Goal: Task Accomplishment & Management: Use online tool/utility

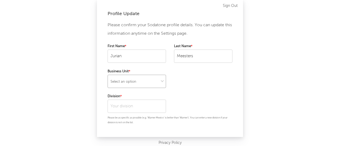
click at [148, 82] on select "Select an option" at bounding box center [137, 81] width 58 height 13
click at [108, 75] on select "Select an option" at bounding box center [137, 81] width 58 height 13
click at [162, 83] on select at bounding box center [137, 81] width 58 height 13
click at [140, 88] on select at bounding box center [137, 81] width 58 height 13
drag, startPoint x: 149, startPoint y: 82, endPoint x: 147, endPoint y: 87, distance: 5.5
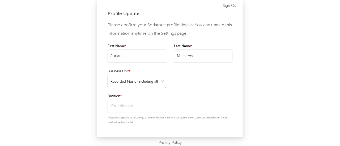
click at [149, 82] on select at bounding box center [137, 81] width 58 height 13
select select "ada"
click at [108, 75] on select at bounding box center [137, 81] width 58 height 13
click at [142, 101] on input "text" at bounding box center [137, 106] width 58 height 13
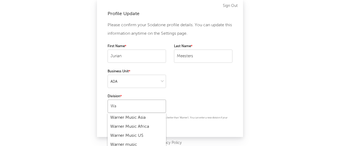
type input "W"
type input "n"
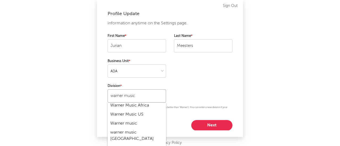
scroll to position [9, 0]
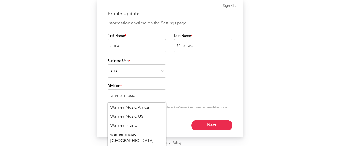
click at [130, 126] on div "Warner music" at bounding box center [137, 125] width 58 height 9
type input "Warner music"
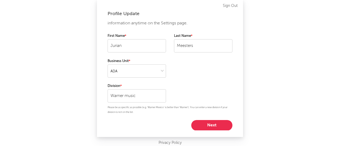
click at [207, 123] on button "Next" at bounding box center [211, 125] width 41 height 11
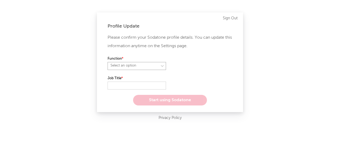
click at [138, 67] on select "Select an option" at bounding box center [137, 66] width 58 height 8
select select "marketing"
click at [108, 62] on select "Select an option" at bounding box center [137, 66] width 58 height 8
click at [134, 87] on input "text" at bounding box center [137, 86] width 58 height 8
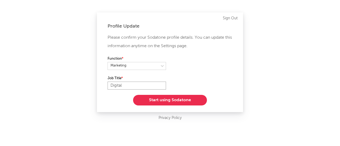
type input "Digital"
click at [153, 99] on button "Start using Sodatone" at bounding box center [170, 100] width 74 height 11
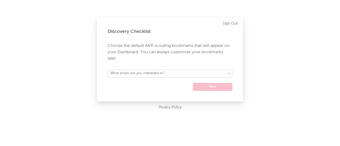
drag, startPoint x: 169, startPoint y: 67, endPoint x: 167, endPoint y: 72, distance: 5.7
click at [167, 72] on div "Discovery Checklist Choose the default A&R scouting bookmarks that will appear …" at bounding box center [170, 60] width 146 height 84
click at [167, 72] on select "What artists are you interested in? [GEOGRAPHIC_DATA] [GEOGRAPHIC_DATA] General…" at bounding box center [170, 74] width 125 height 8
select select "57"
click at [108, 70] on select "What artists are you interested in? [GEOGRAPHIC_DATA] [GEOGRAPHIC_DATA] General…" at bounding box center [170, 74] width 125 height 8
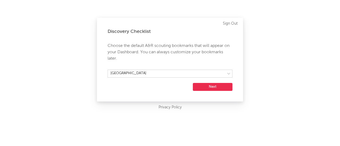
click at [211, 87] on button "Next" at bounding box center [213, 87] width 40 height 8
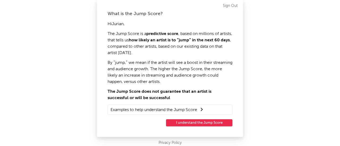
scroll to position [9, 0]
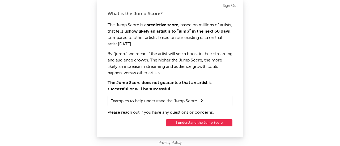
click at [199, 123] on button "I understand the Jump Score" at bounding box center [199, 123] width 66 height 7
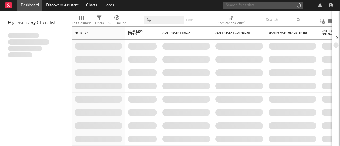
click at [247, 5] on input "text" at bounding box center [263, 5] width 80 height 7
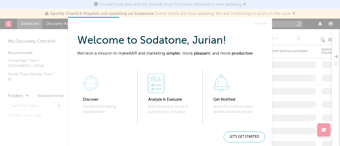
click at [237, 139] on div "Let's get started" at bounding box center [244, 137] width 41 height 11
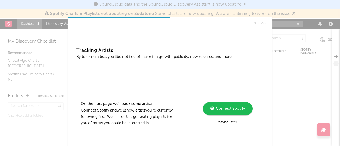
click at [228, 120] on div "Maybe later." at bounding box center [227, 123] width 71 height 6
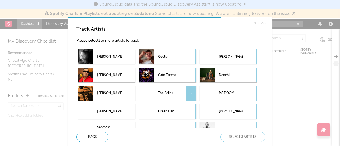
scroll to position [29, 0]
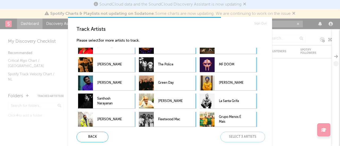
click at [144, 93] on div "[PERSON_NAME] [PERSON_NAME] [PERSON_NAME] [PERSON_NAME] Doechii [PERSON_NAME] T…" at bounding box center [172, 88] width 191 height 81
click at [97, 134] on div "Back" at bounding box center [93, 137] width 32 height 11
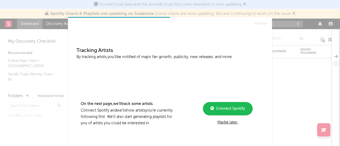
click at [228, 122] on div "Maybe later." at bounding box center [227, 123] width 71 height 6
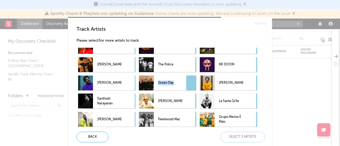
drag, startPoint x: 157, startPoint y: 75, endPoint x: 183, endPoint y: 87, distance: 28.3
click at [183, 87] on div "[PERSON_NAME] Geolier [PERSON_NAME] [PERSON_NAME] [PERSON_NAME] Doechii [PERSON…" at bounding box center [172, 88] width 191 height 81
click at [183, 87] on p "Green Day" at bounding box center [170, 83] width 24 height 12
click at [187, 88] on div "-" at bounding box center [191, 83] width 10 height 15
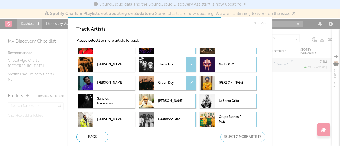
click at [180, 61] on p "The Police" at bounding box center [170, 65] width 24 height 12
click at [195, 118] on div "-" at bounding box center [191, 119] width 10 height 15
click at [251, 136] on div "Next" at bounding box center [243, 137] width 45 height 11
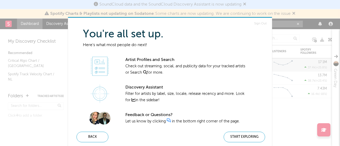
click at [241, 136] on div "Start Exploring" at bounding box center [244, 137] width 41 height 11
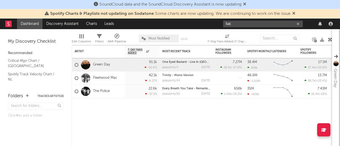
click at [249, 24] on input "luc" at bounding box center [263, 24] width 80 height 7
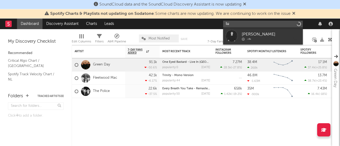
type input "l"
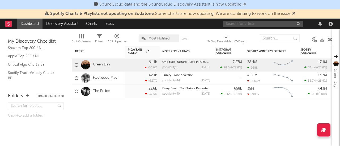
scroll to position [56, 0]
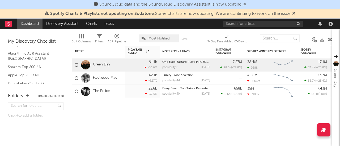
click at [31, 64] on link "Shazam Top 200 / NL" at bounding box center [33, 67] width 51 height 6
drag, startPoint x: 32, startPoint y: 82, endPoint x: 23, endPoint y: 82, distance: 8.8
click at [23, 85] on link "Spotify Search Virality Chart / [GEOGRAPHIC_DATA]" at bounding box center [33, 90] width 51 height 11
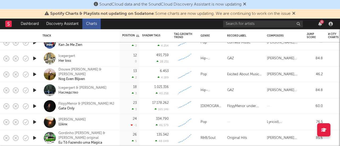
click at [103, 100] on div "FloyyMenor & Cris MJ Gata Only" at bounding box center [80, 107] width 74 height 16
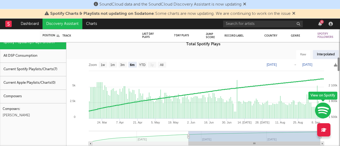
select select "6m"
select select "1w"
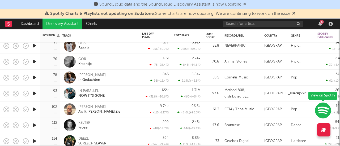
click at [136, 69] on div "[PERSON_NAME]" at bounding box center [99, 62] width 74 height 16
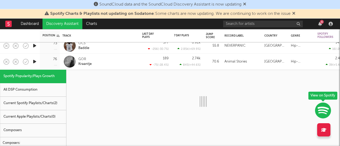
select select "6m"
select select "1w"
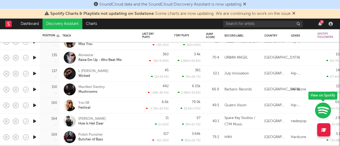
click at [99, 75] on div "L CIANO Wicked" at bounding box center [106, 74] width 57 height 10
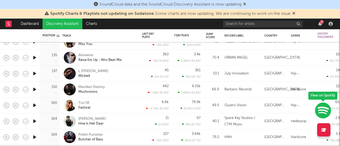
click at [99, 75] on div "L CIANO Wicked" at bounding box center [106, 74] width 57 height 10
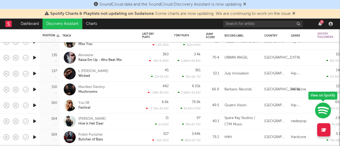
click at [99, 75] on div "L CIANO Wicked" at bounding box center [106, 74] width 57 height 10
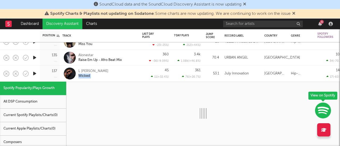
select select "6m"
select select "1w"
